Goal: Task Accomplishment & Management: Use online tool/utility

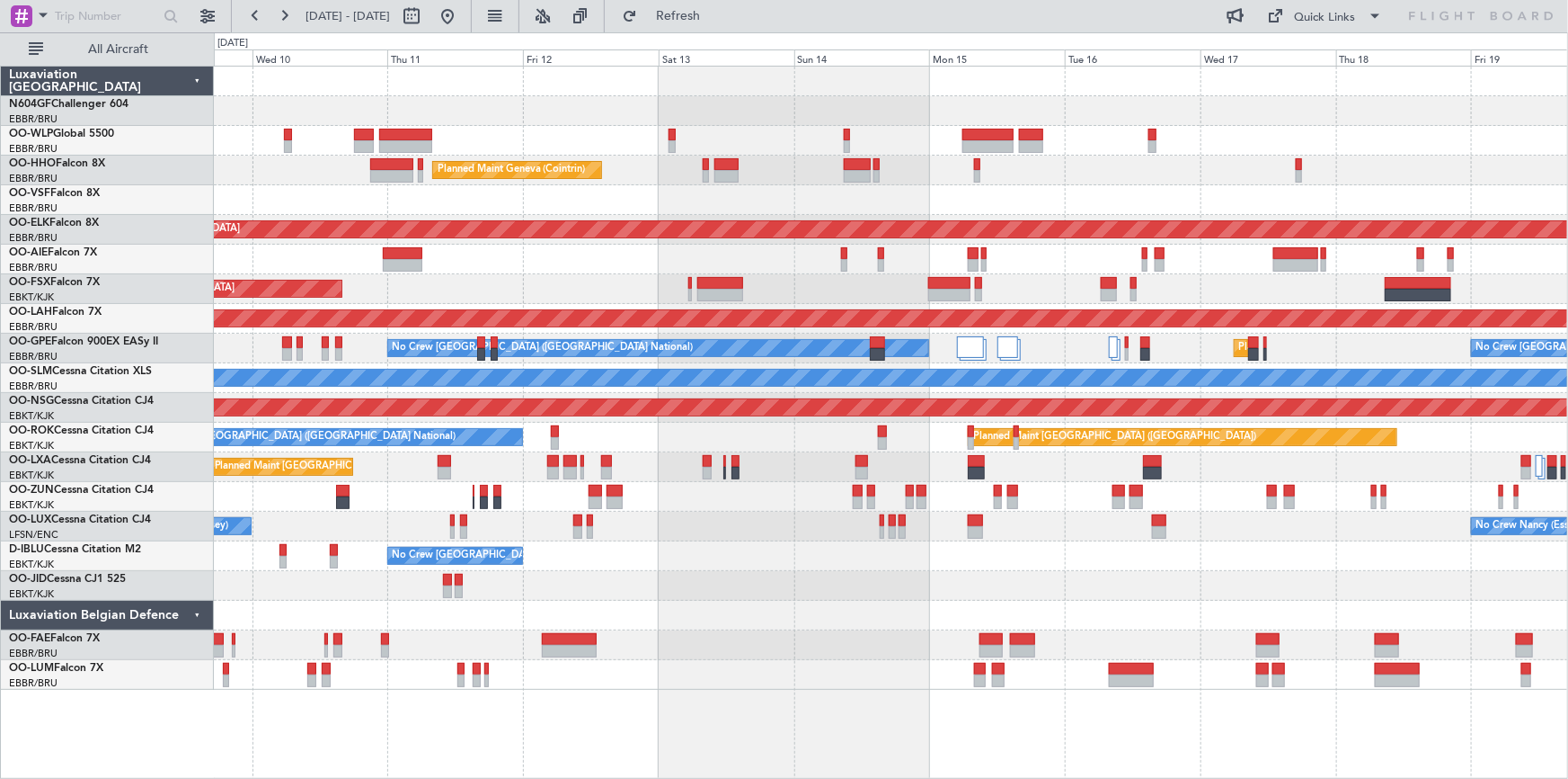
click at [170, 463] on div "Planned Maint Milan (Linate) Planned Maint Geneva ([GEOGRAPHIC_DATA]) Planned M…" at bounding box center [784, 405] width 1568 height 746
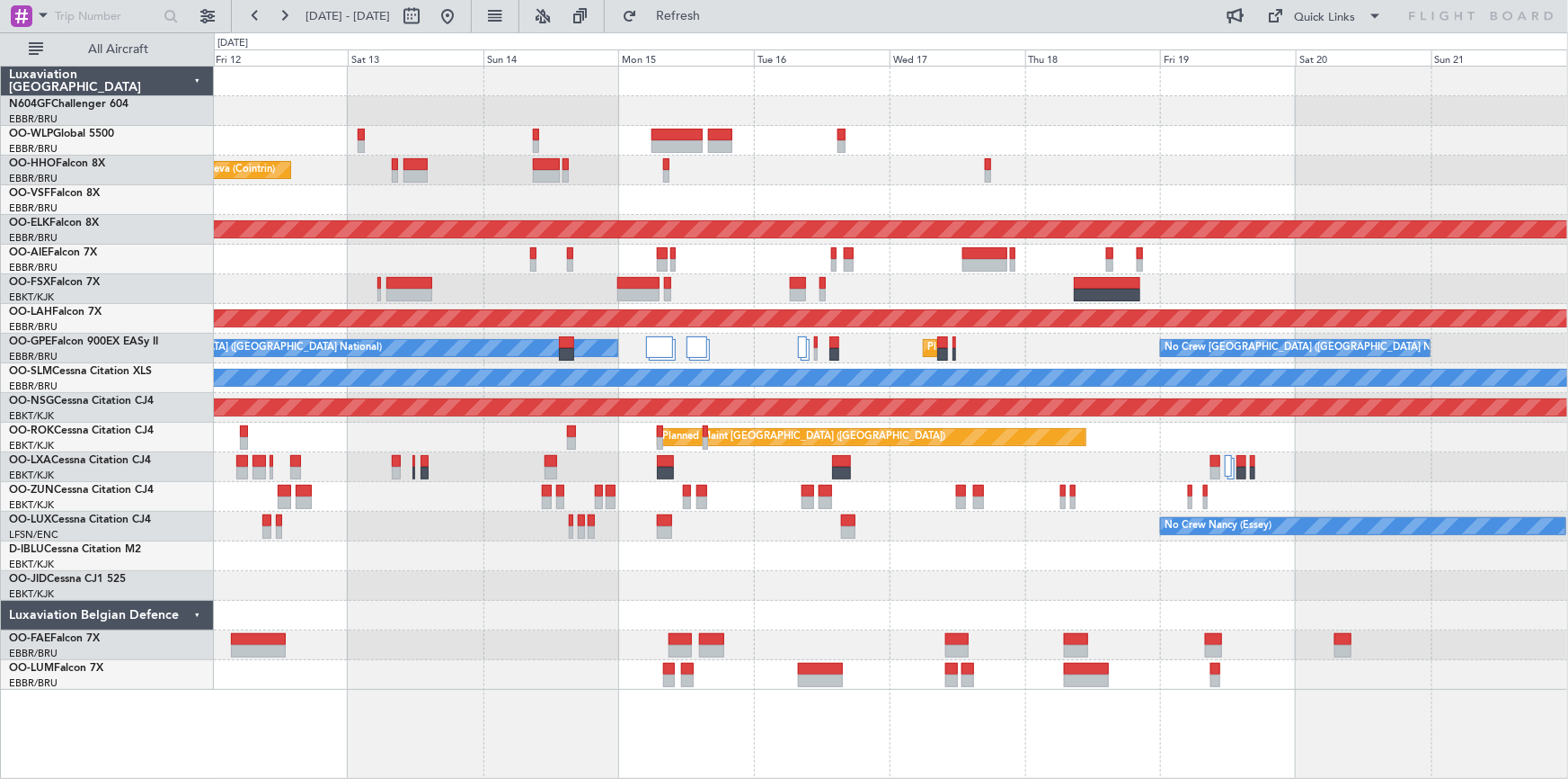
click at [745, 450] on div "Planned Maint Milan (Linate) Planned Maint Geneva ([GEOGRAPHIC_DATA]) Planned M…" at bounding box center [891, 378] width 1354 height 623
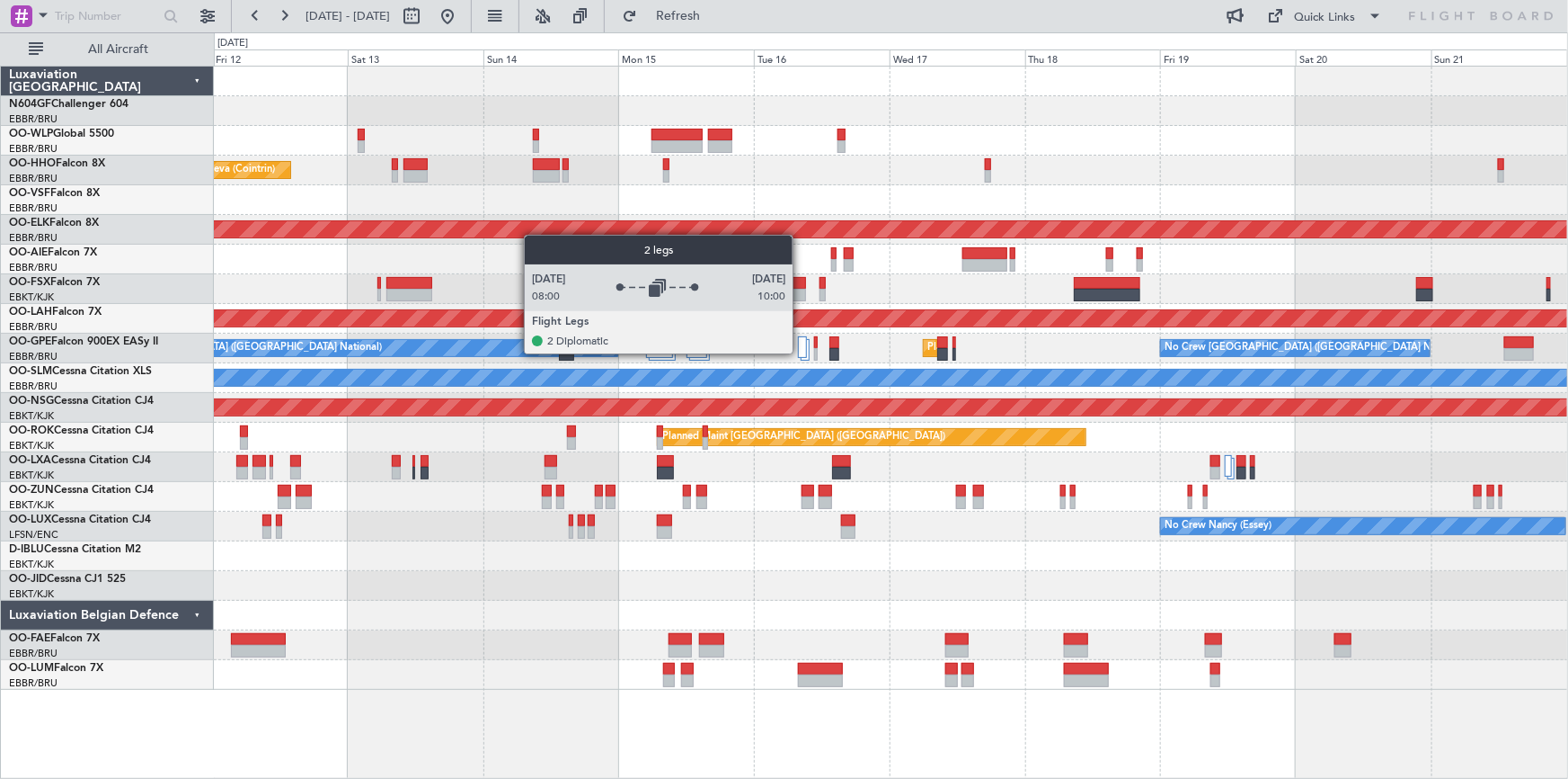
click at [801, 353] on div at bounding box center [801, 347] width 9 height 22
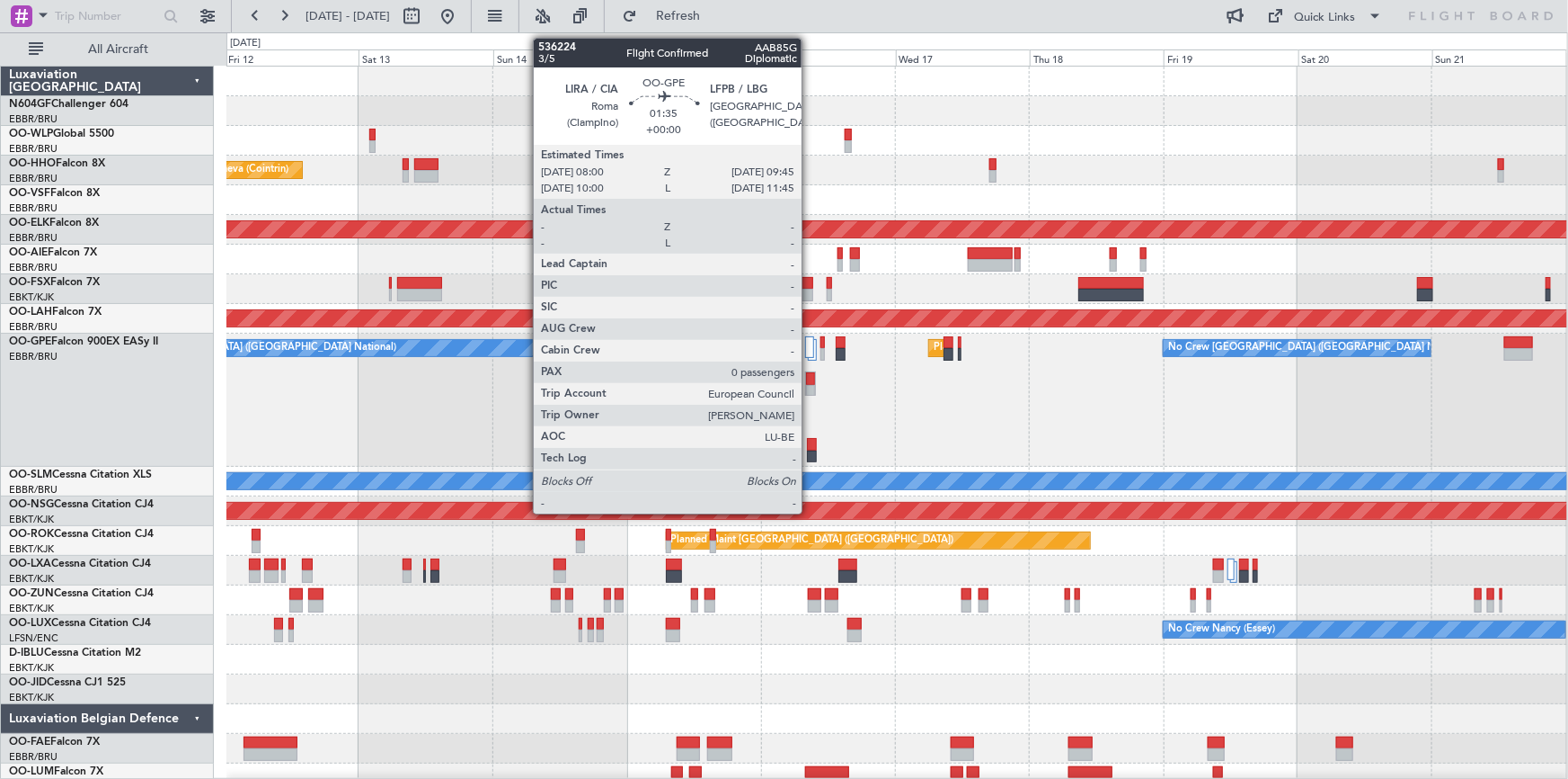
click at [809, 391] on div at bounding box center [810, 390] width 8 height 13
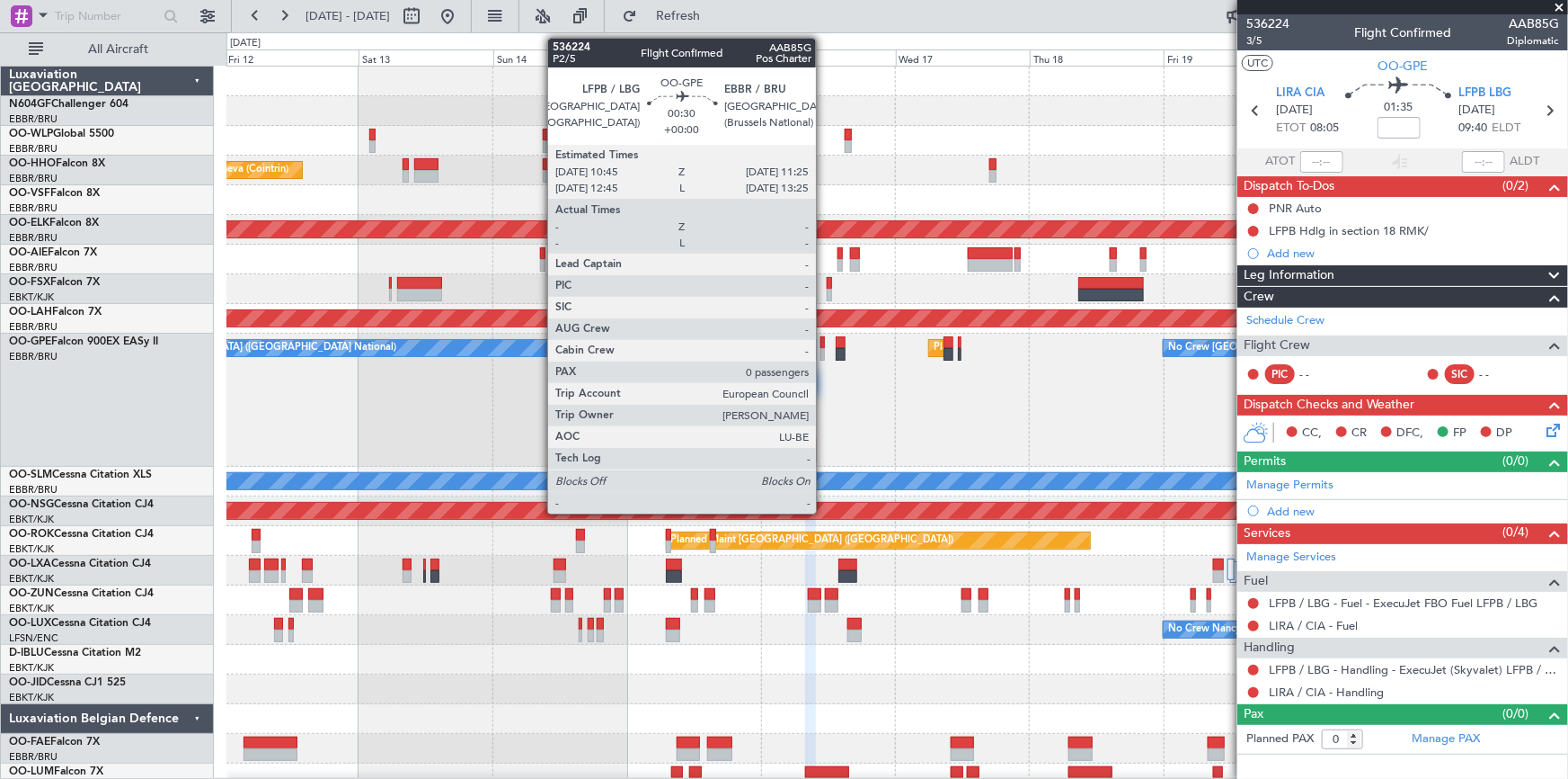
click at [824, 353] on div at bounding box center [822, 354] width 5 height 13
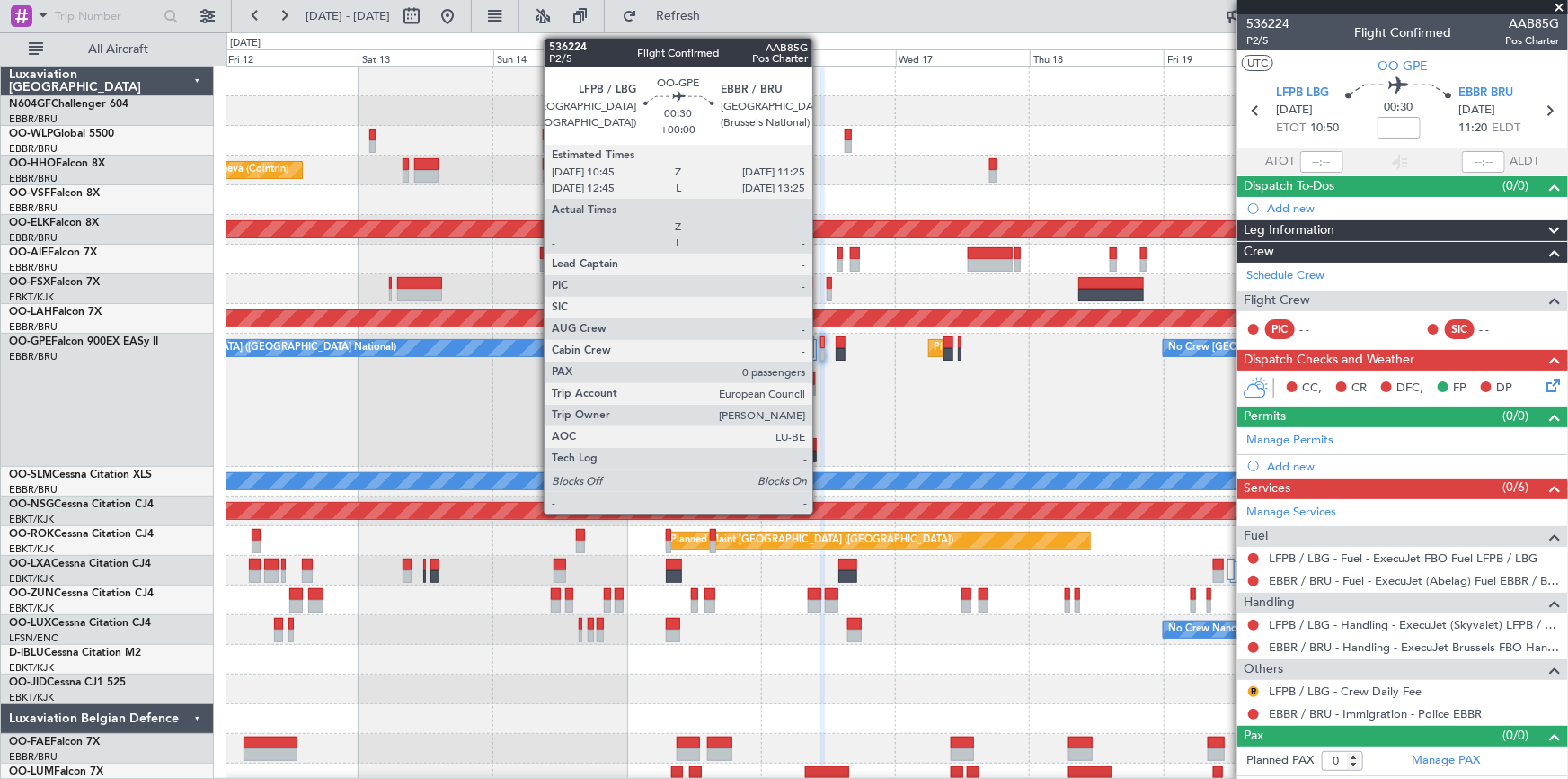
click at [820, 345] on div at bounding box center [822, 342] width 5 height 13
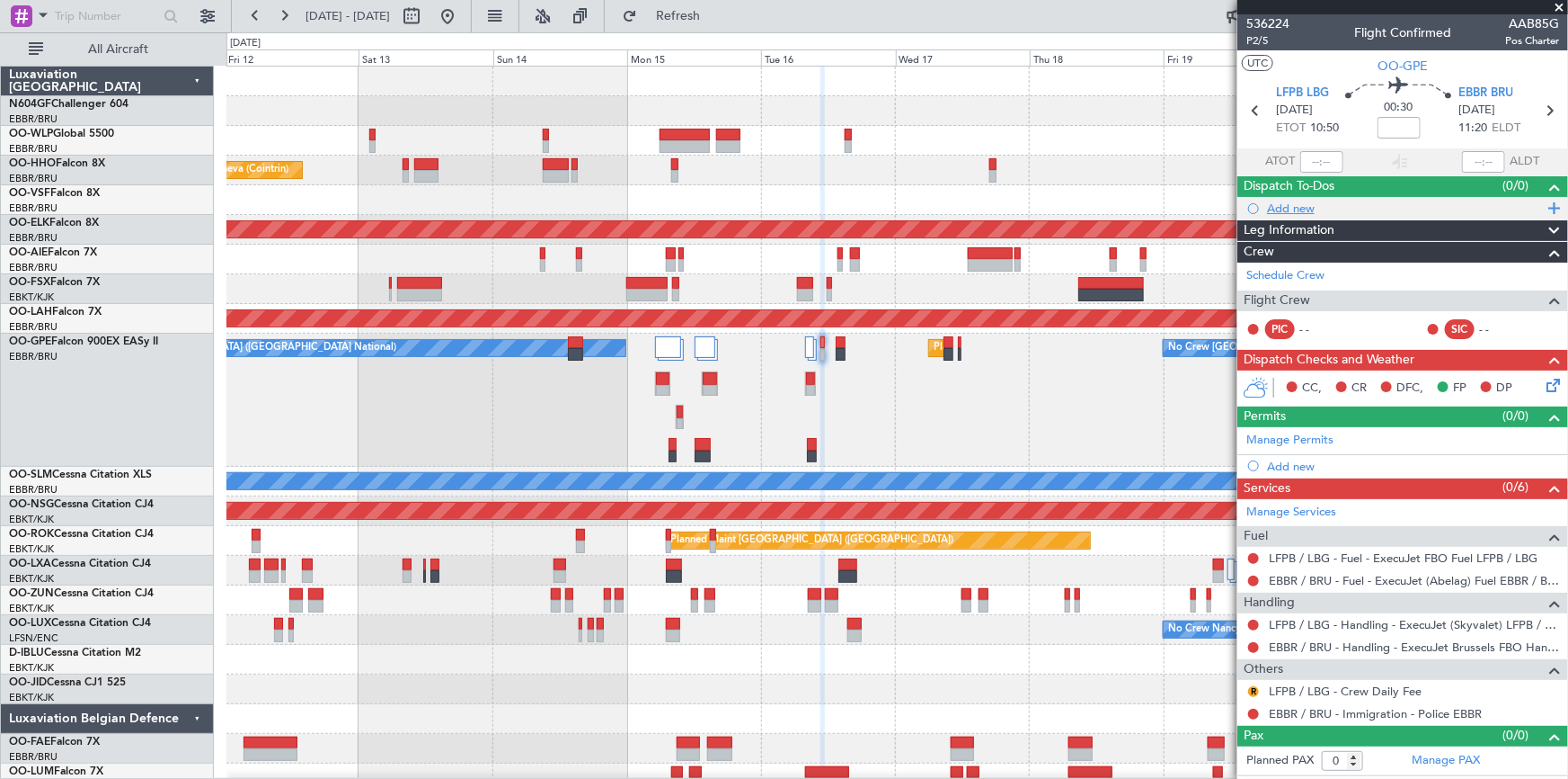
click at [1290, 213] on div "Add new" at bounding box center [1405, 208] width 276 height 15
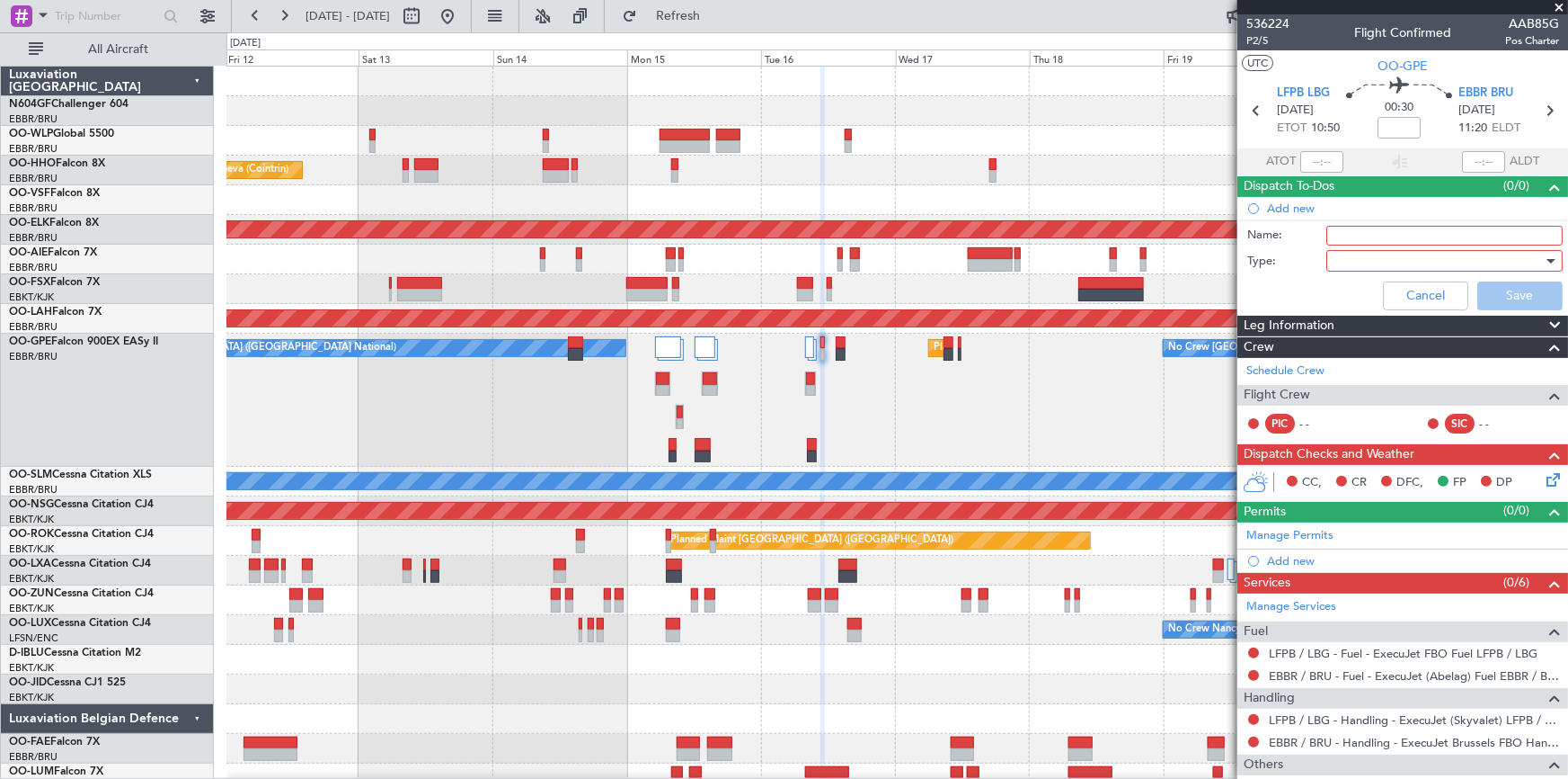
drag, startPoint x: 1389, startPoint y: 232, endPoint x: 1399, endPoint y: 234, distance: 10.2
click at [1389, 232] on input "Name:" at bounding box center [1445, 235] width 236 height 20
click at [1338, 239] on input "Name:" at bounding box center [1445, 235] width 236 height 20
type input "AUDIT IN FLIGHT"
click at [1431, 260] on div at bounding box center [1438, 260] width 210 height 27
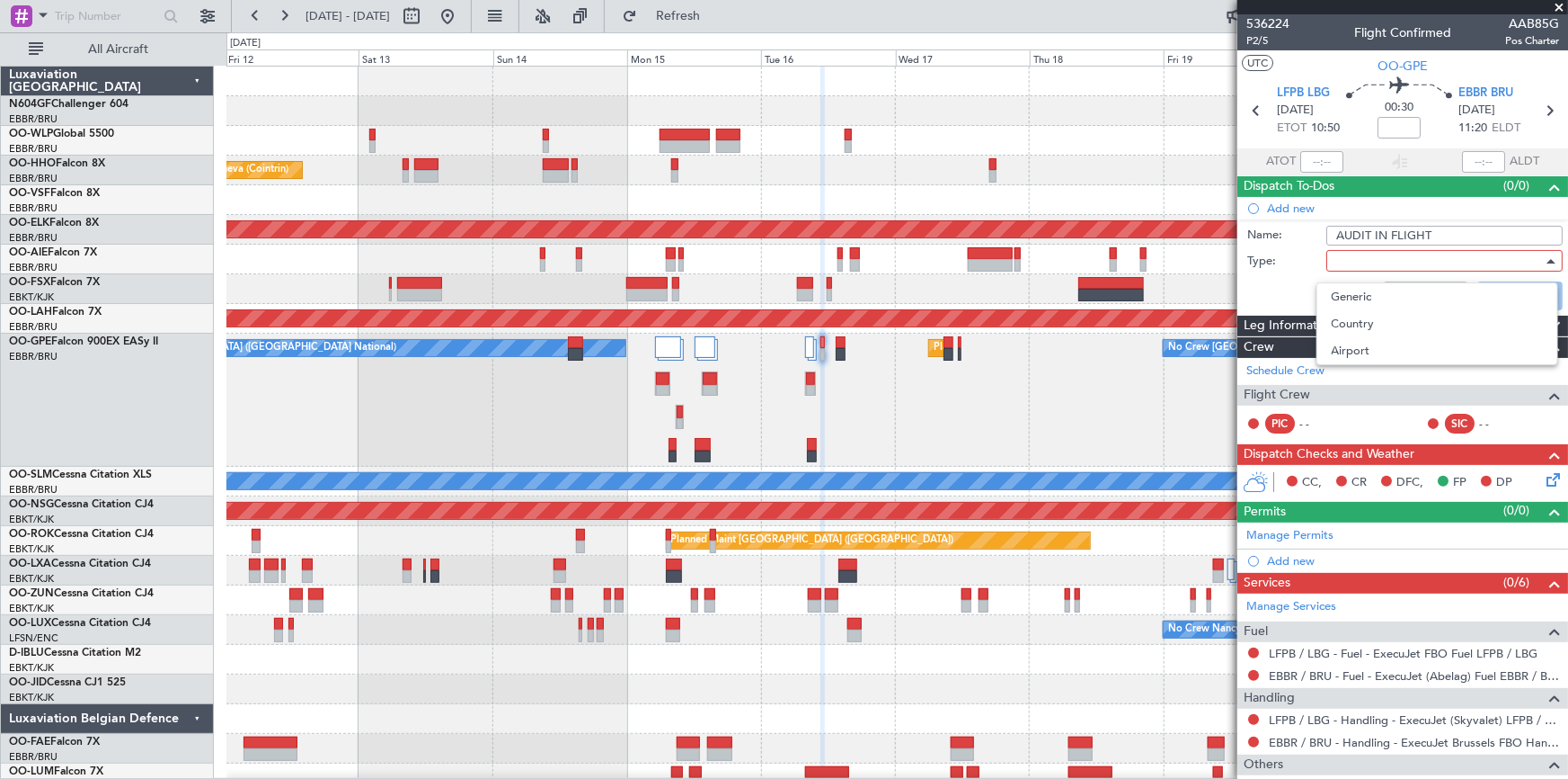
click at [1421, 287] on span "Generic" at bounding box center [1437, 296] width 212 height 27
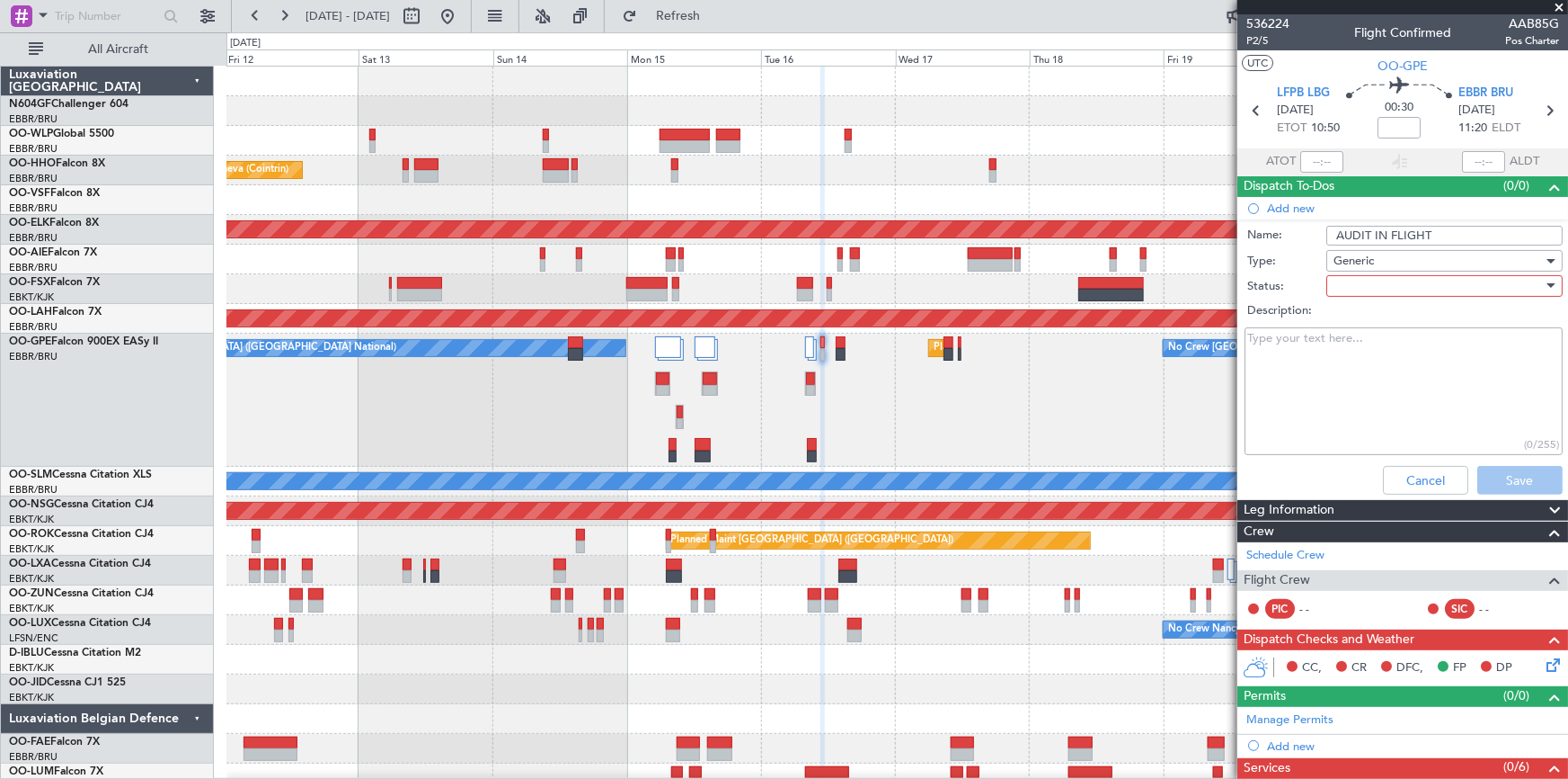
click at [1420, 288] on div at bounding box center [1438, 285] width 210 height 27
click at [1416, 321] on span "Not Started" at bounding box center [1437, 321] width 212 height 27
click at [1478, 472] on button "Save" at bounding box center [1520, 480] width 85 height 29
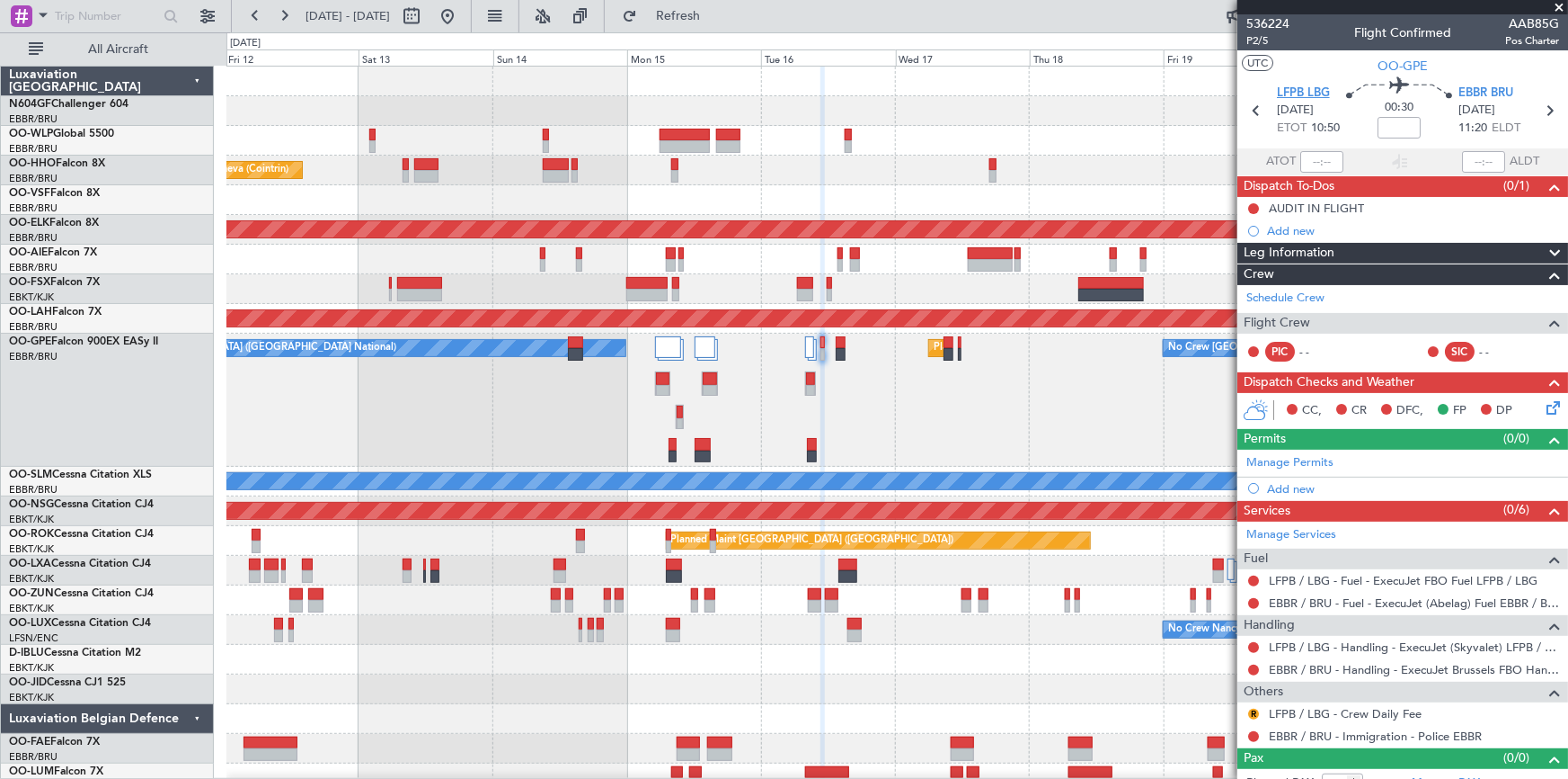
click at [1302, 89] on span "LFPB LBG" at bounding box center [1303, 93] width 53 height 18
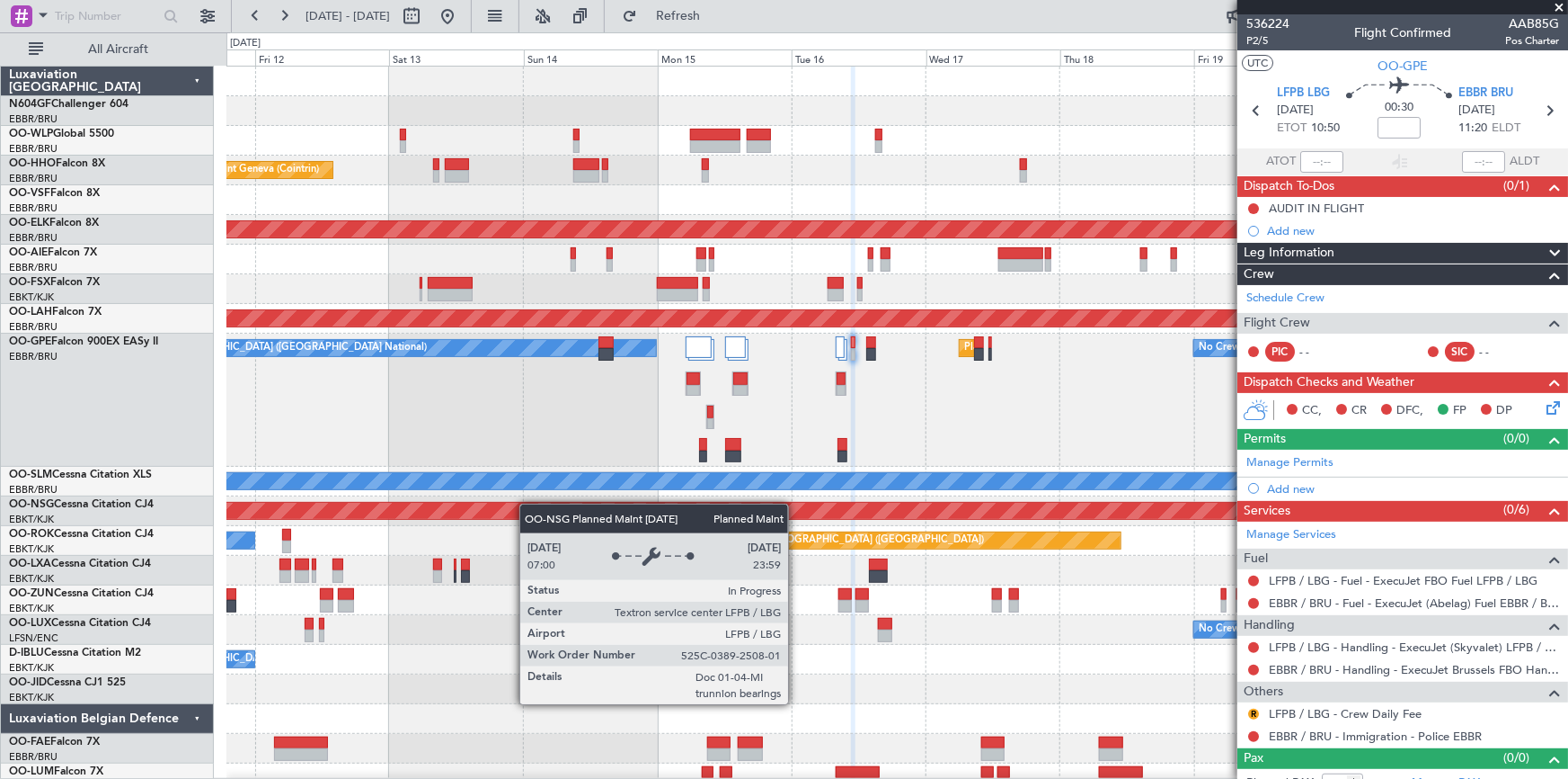
click at [1383, 522] on body "[DATE] - [DATE] Refresh Quick Links All Aircraft Planned Maint Liege Planned Ma…" at bounding box center [784, 390] width 1568 height 779
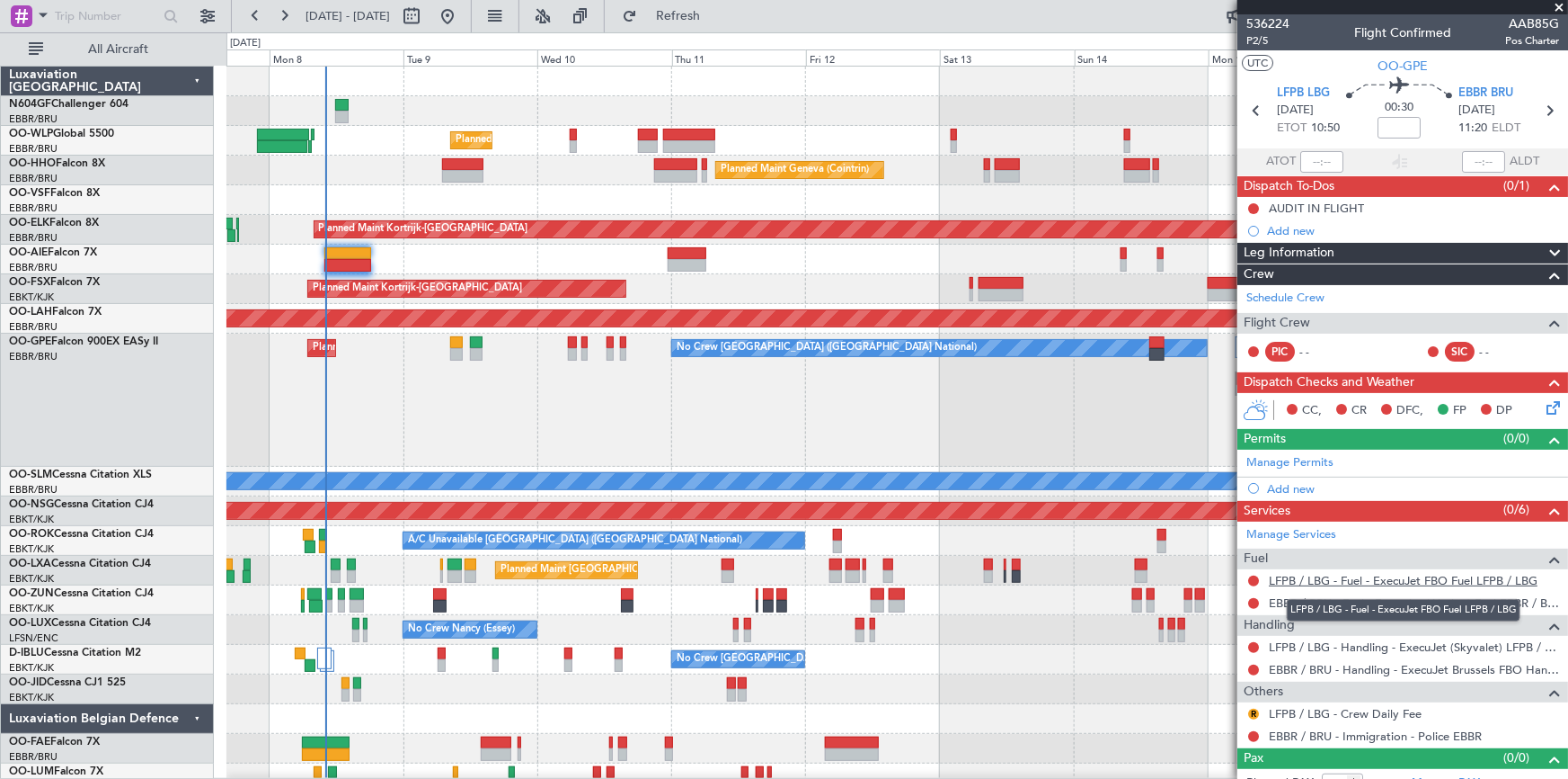
click at [1332, 578] on link "LFPB / LBG - Fuel - ExecuJet FBO Fuel LFPB / LBG" at bounding box center [1403, 579] width 269 height 15
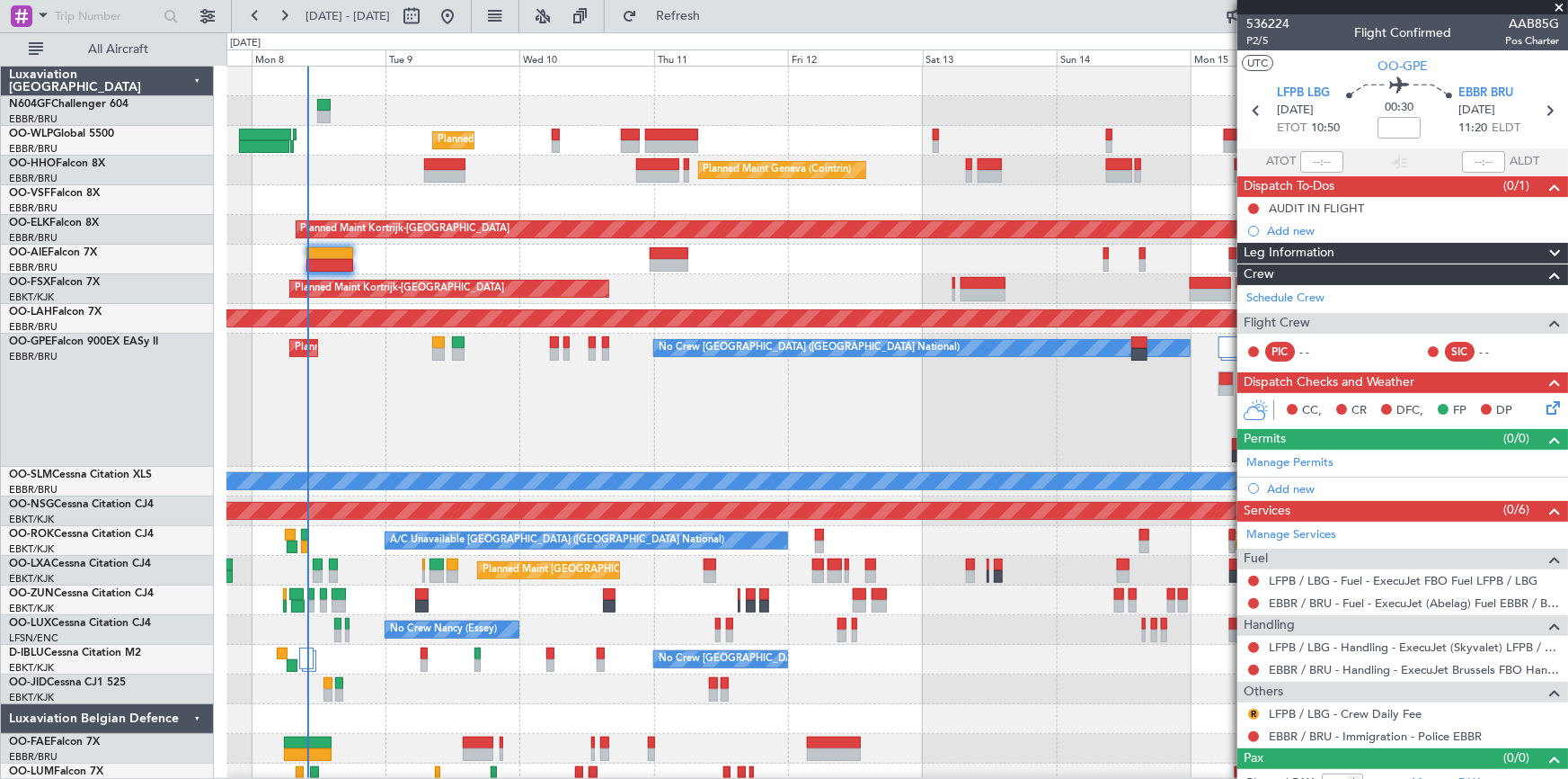
click at [321, 191] on div "Planned Maint Liege Planned Maint Geneva ([GEOGRAPHIC_DATA]) Planned Maint [GEO…" at bounding box center [897, 429] width 1342 height 726
